Goal: Task Accomplishment & Management: Manage account settings

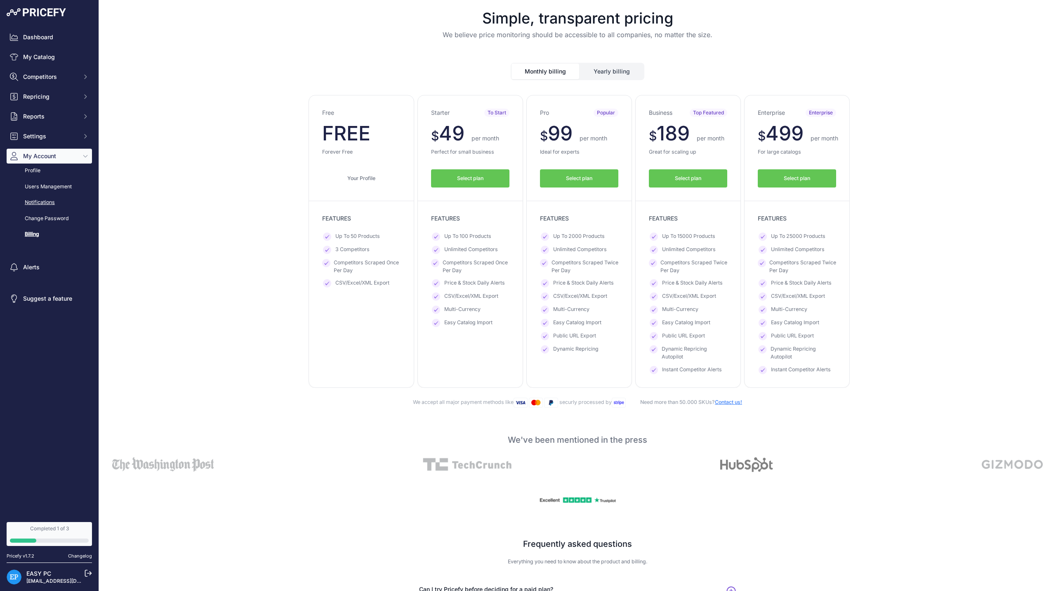
click at [55, 200] on link "Notifications" at bounding box center [49, 202] width 85 height 14
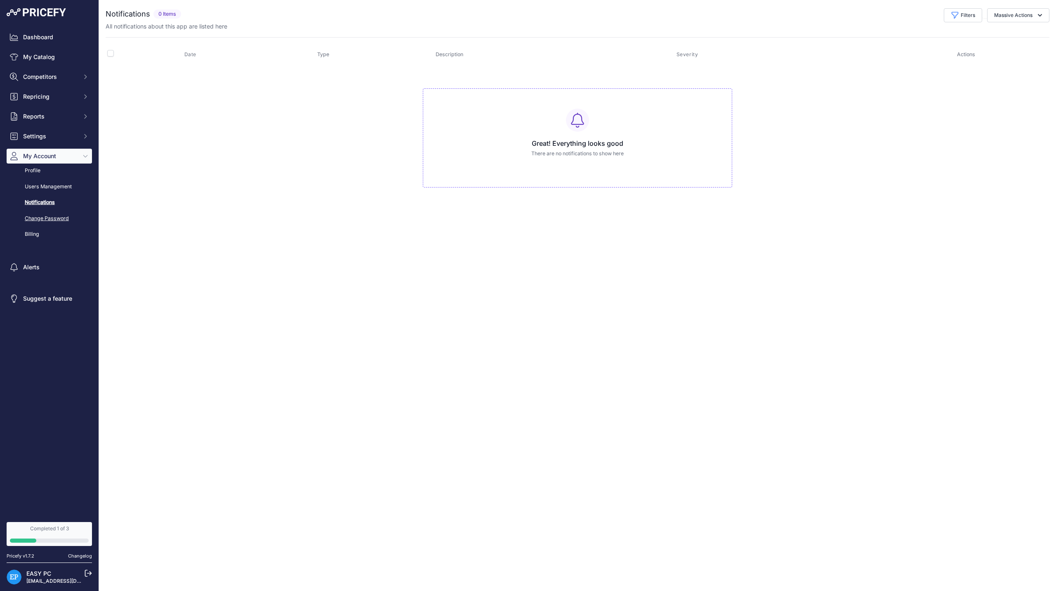
click at [53, 216] on link "Change Password" at bounding box center [49, 218] width 85 height 14
click at [29, 235] on link "Billing" at bounding box center [49, 234] width 85 height 14
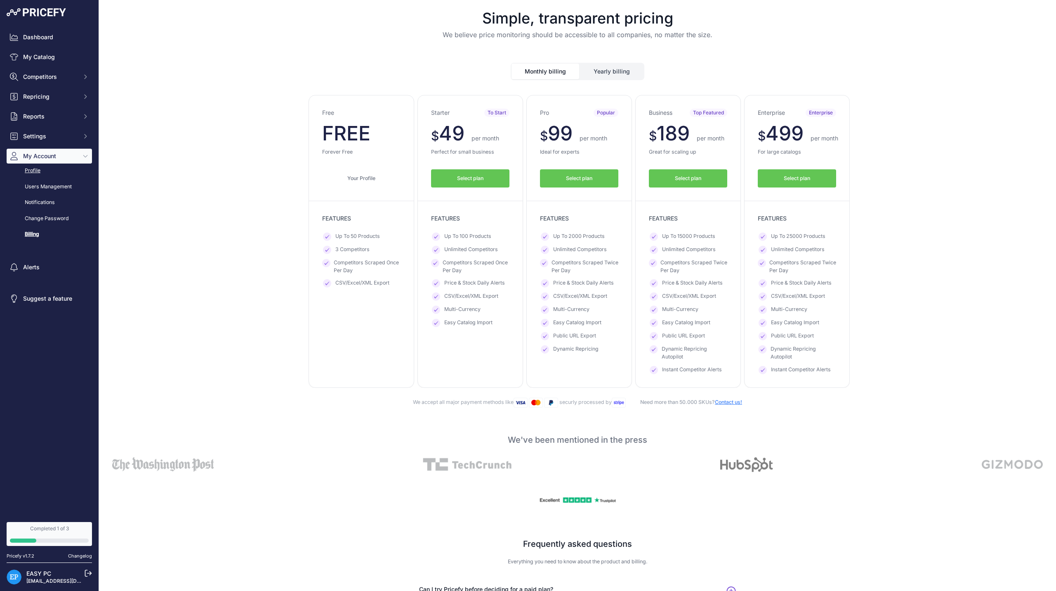
click at [42, 173] on link "Profile" at bounding box center [49, 170] width 85 height 14
